Goal: Browse casually

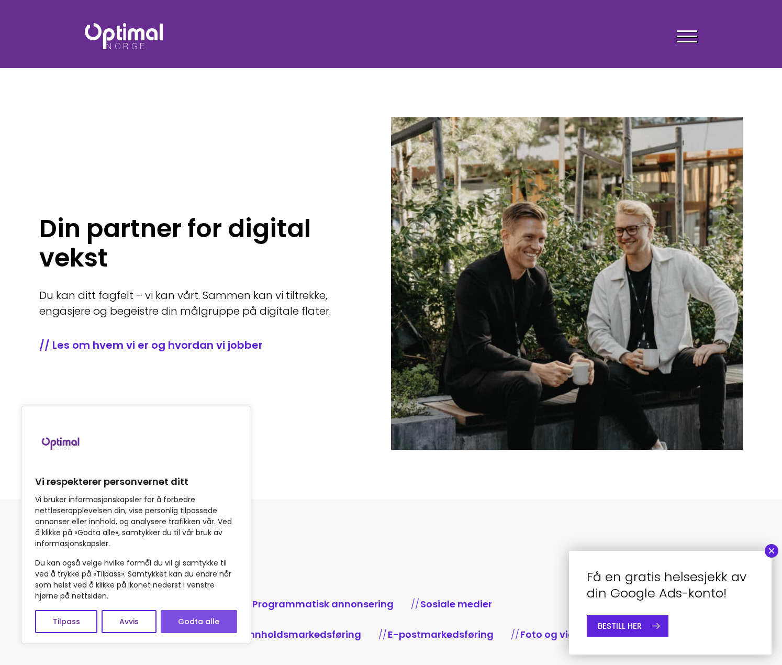
click at [194, 618] on button "Godta alle" at bounding box center [199, 621] width 76 height 23
checkbox input "true"
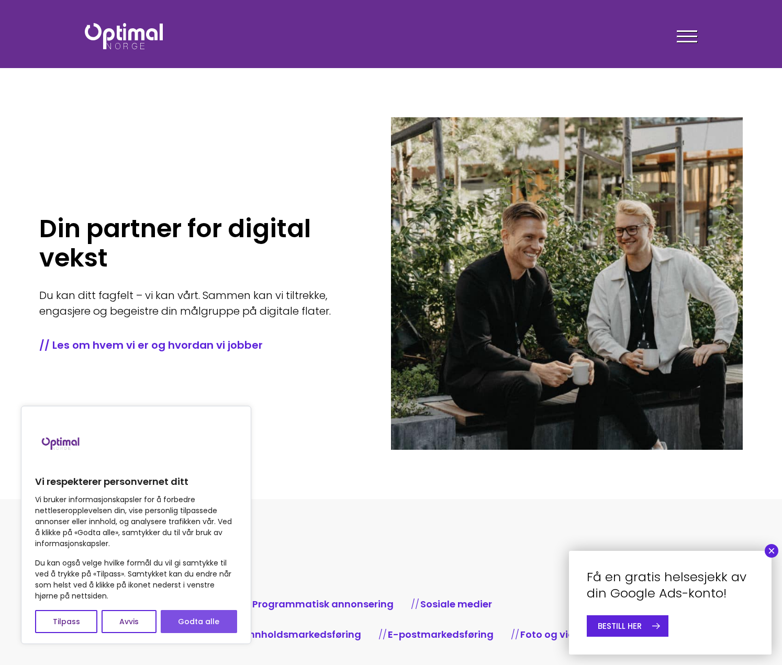
checkbox input "true"
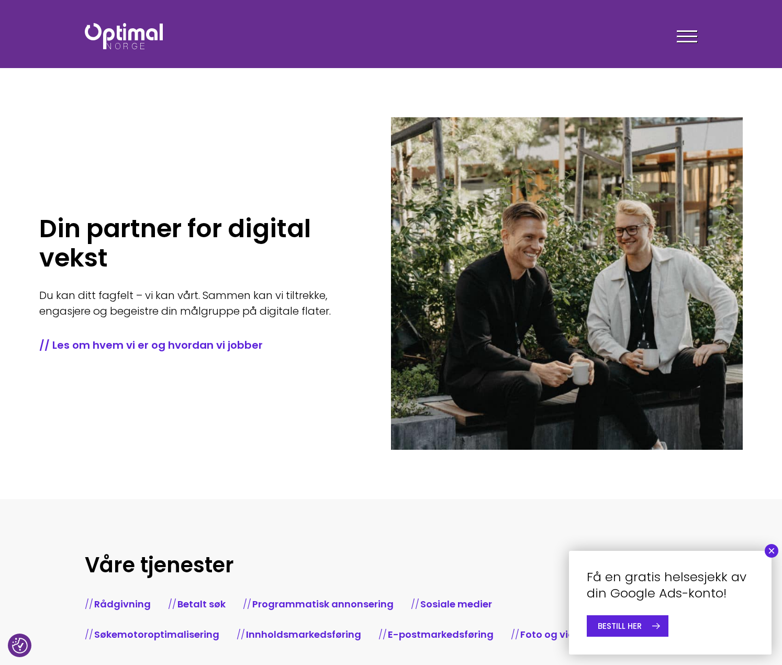
click at [142, 160] on div "Din partner for digital vekst Du kan ditt fagfelt – vi kan vårt. Sammen kan vi …" at bounding box center [215, 283] width 352 height 332
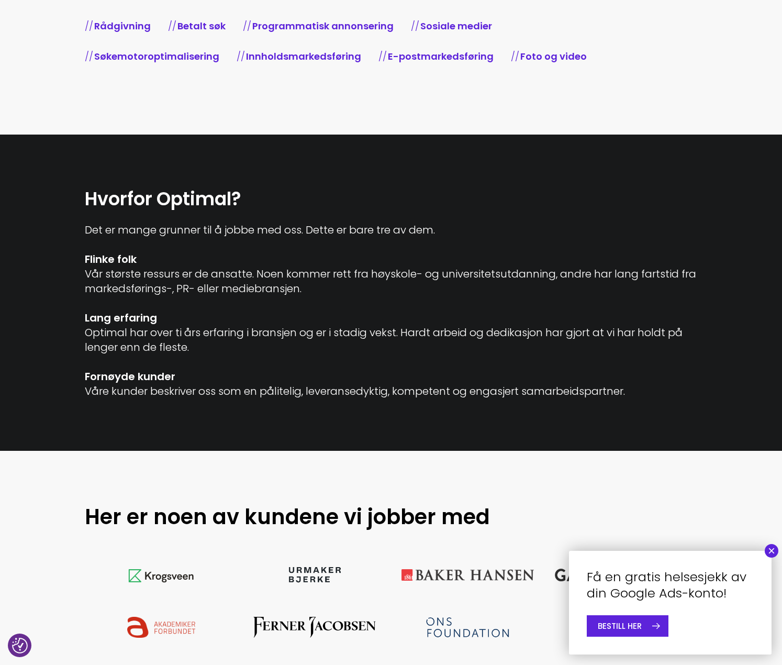
scroll to position [948, 0]
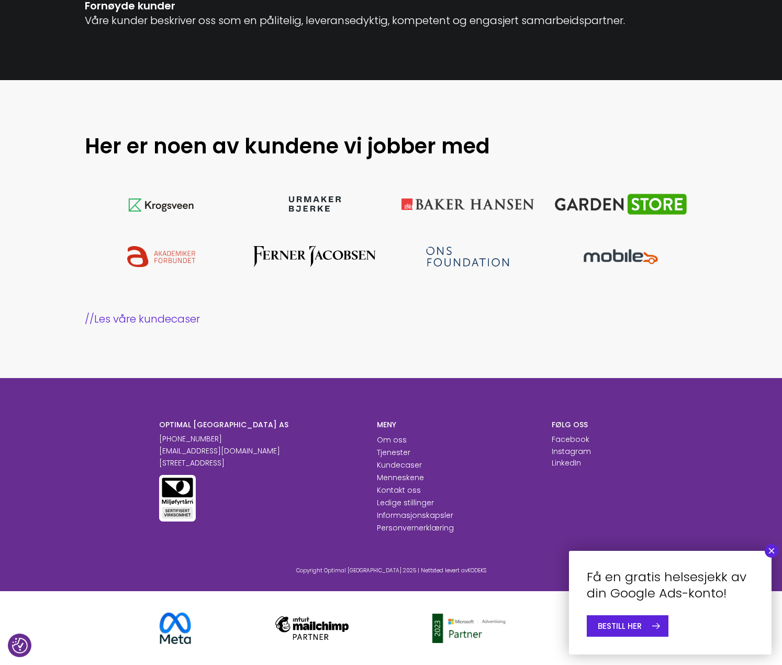
click at [419, 336] on section "Her er noen av kundene vi jobber med // Les våre kundecaser" at bounding box center [391, 229] width 782 height 298
